Goal: Find specific page/section: Find specific page/section

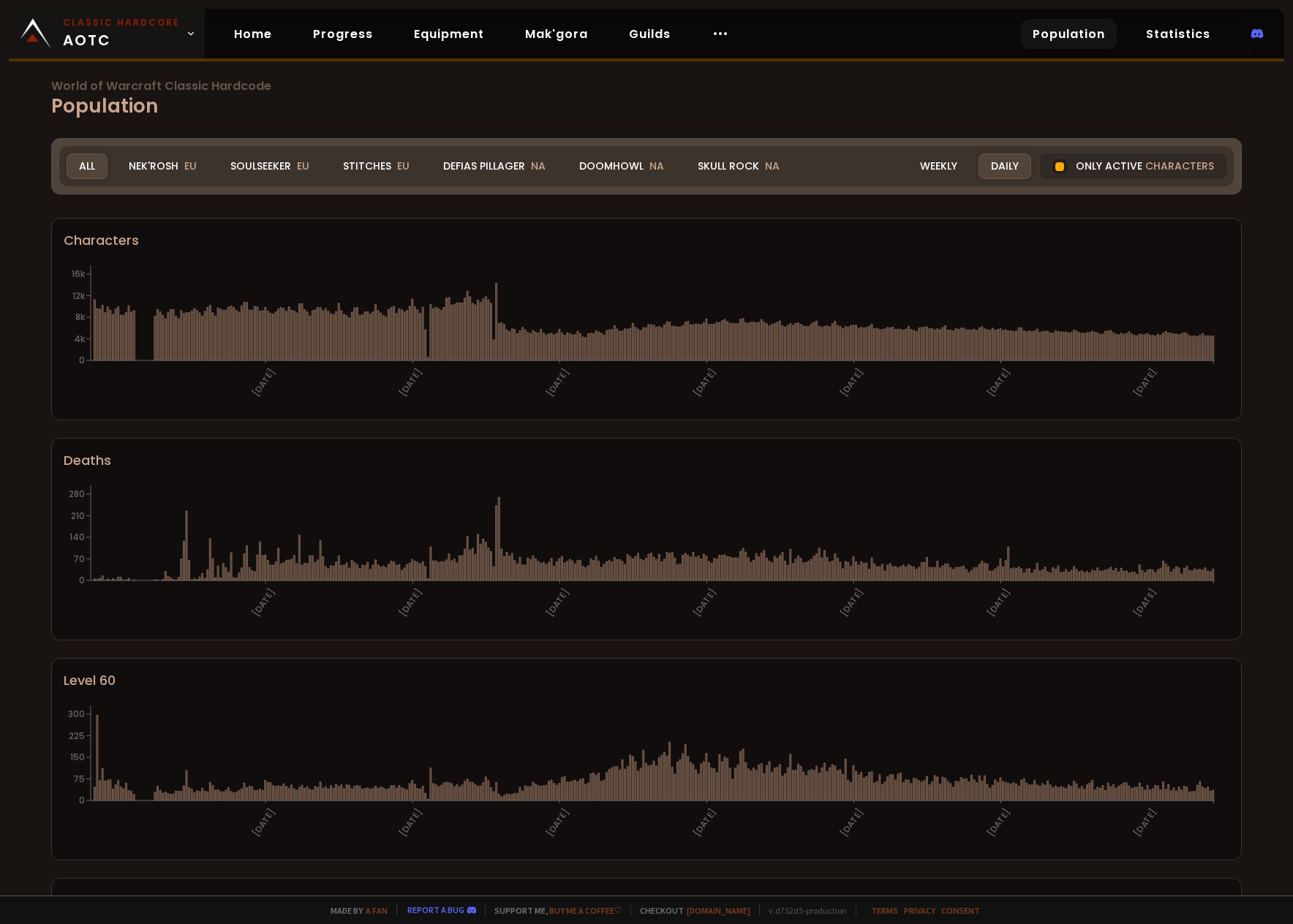
click at [164, 37] on span "Classic Hardcore AOTC" at bounding box center [121, 34] width 117 height 35
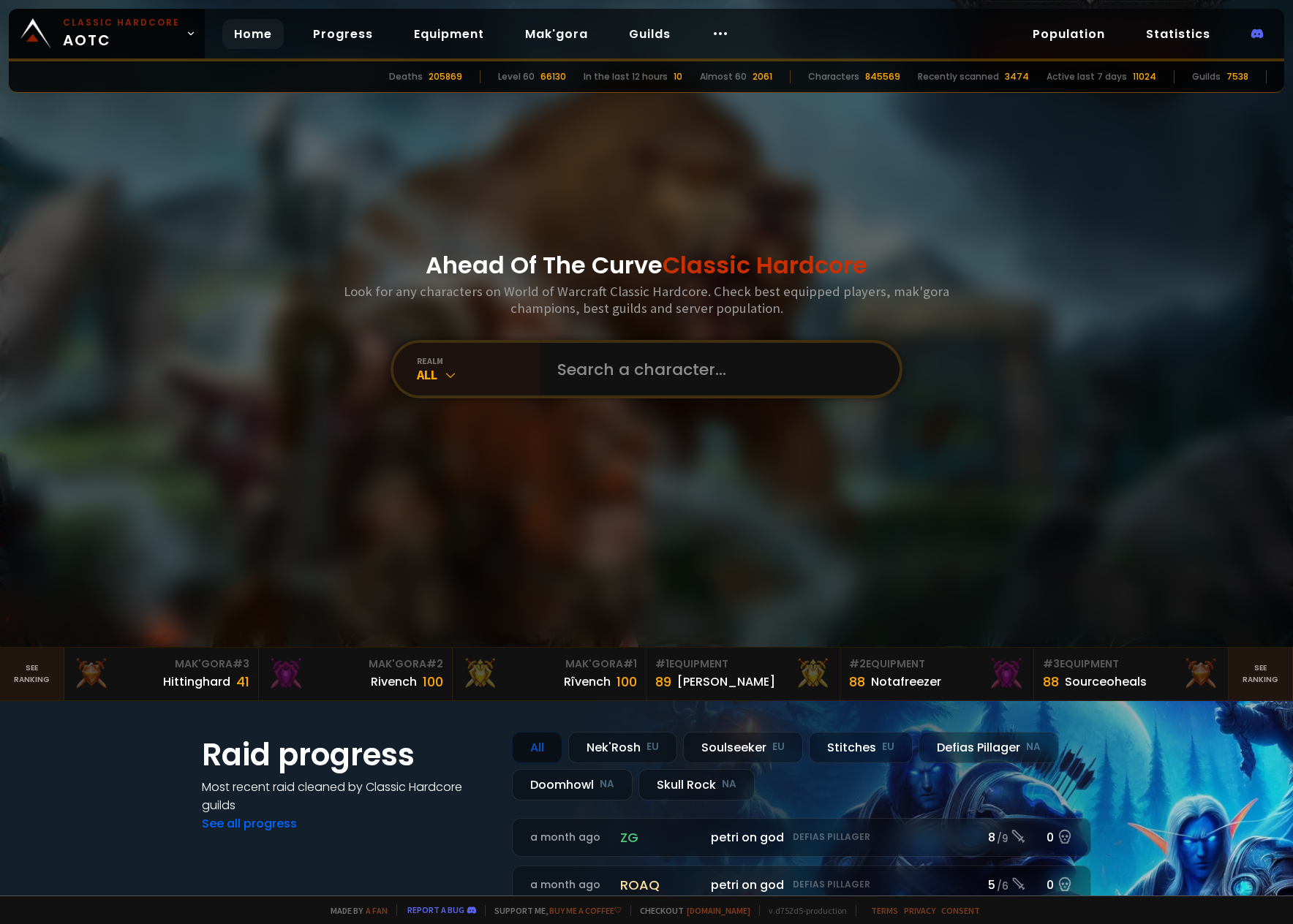
drag, startPoint x: 500, startPoint y: 550, endPoint x: 490, endPoint y: 532, distance: 20.6
click at [500, 550] on div "Ahead Of The Curve Classic Hardcore Look for any characters on World of Warcraf…" at bounding box center [646, 323] width 881 height 647
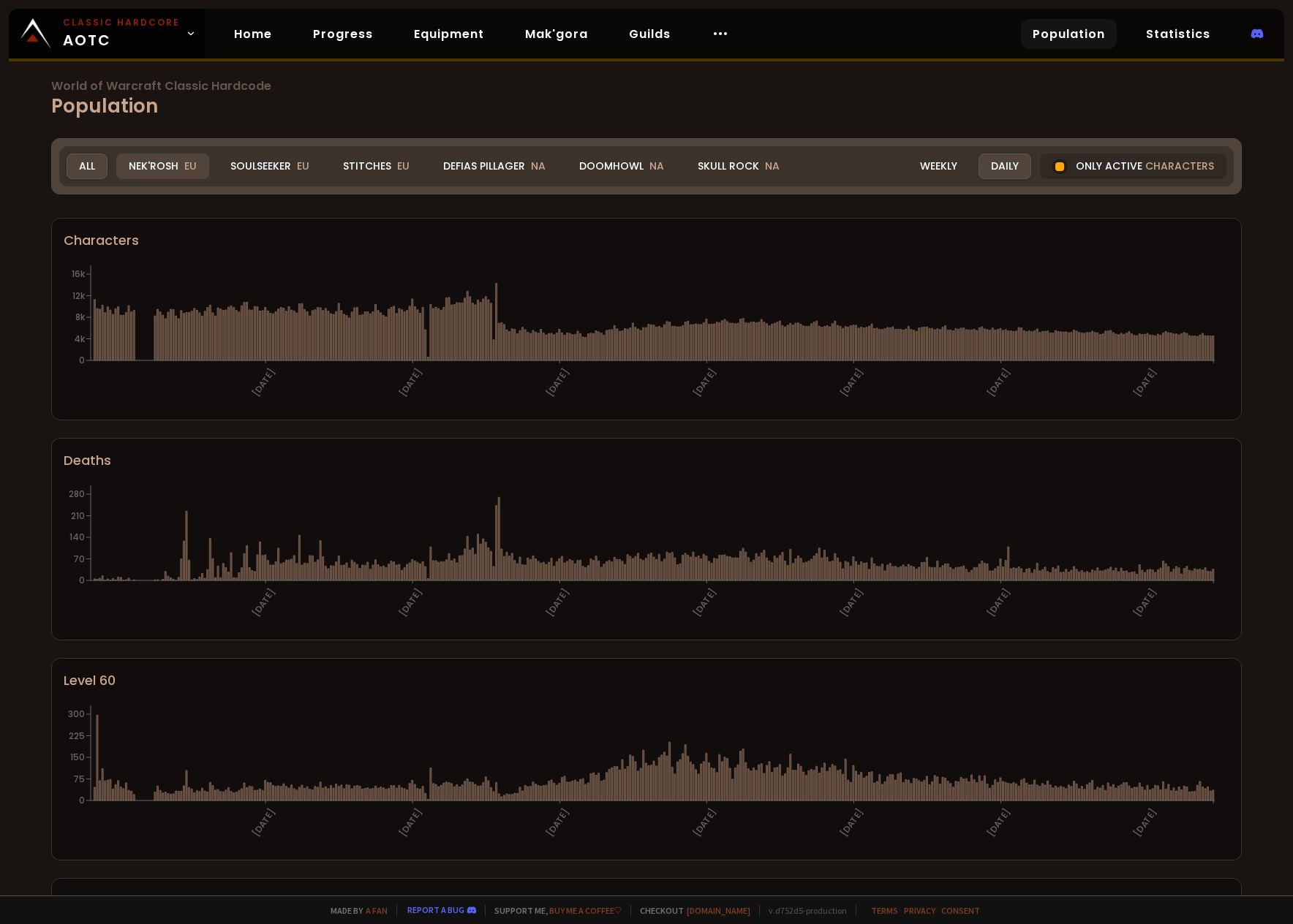
click at [184, 170] on span "EU" at bounding box center [191, 166] width 12 height 15
click at [93, 166] on div "All" at bounding box center [87, 166] width 41 height 25
